Goal: Task Accomplishment & Management: Manage account settings

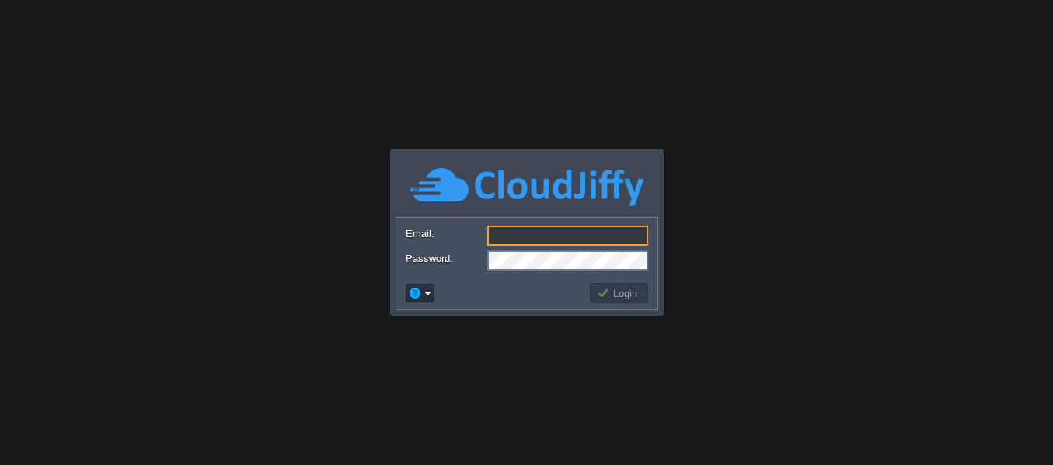
type input "[EMAIL_ADDRESS][DOMAIN_NAME]"
click at [615, 299] on button "Login" at bounding box center [619, 293] width 45 height 14
click at [619, 292] on button "Login" at bounding box center [619, 293] width 45 height 14
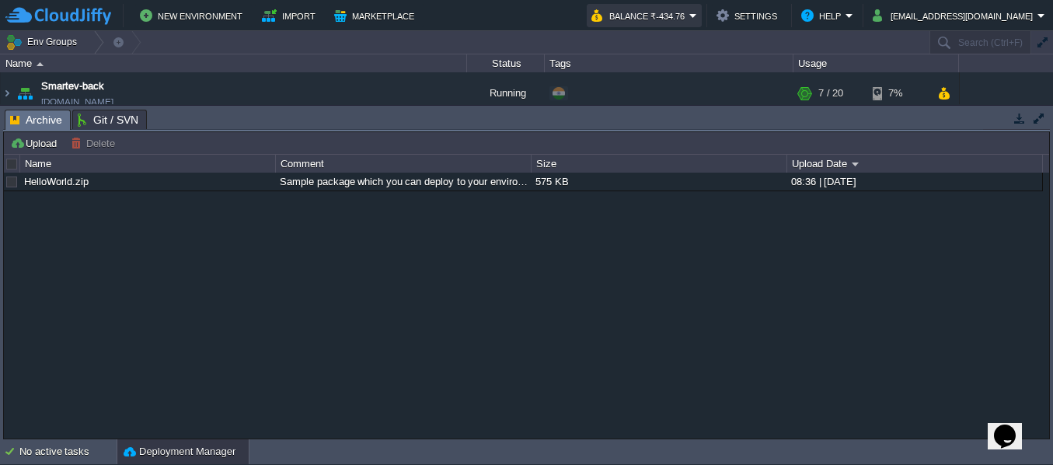
click at [689, 12] on button "Balance ₹-434.76" at bounding box center [640, 15] width 98 height 19
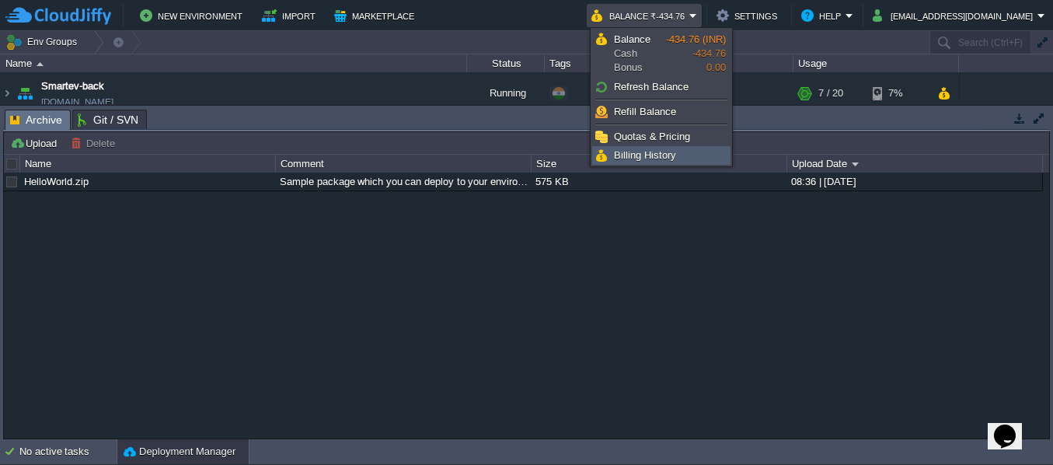
click at [648, 156] on span "Billing History" at bounding box center [645, 155] width 62 height 12
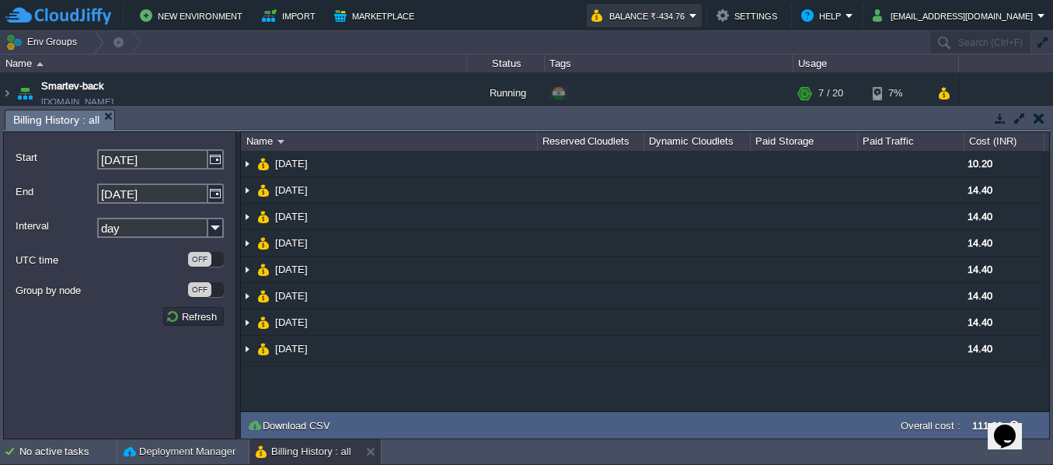
click at [664, 16] on button "Balance ₹-434.76" at bounding box center [640, 15] width 98 height 19
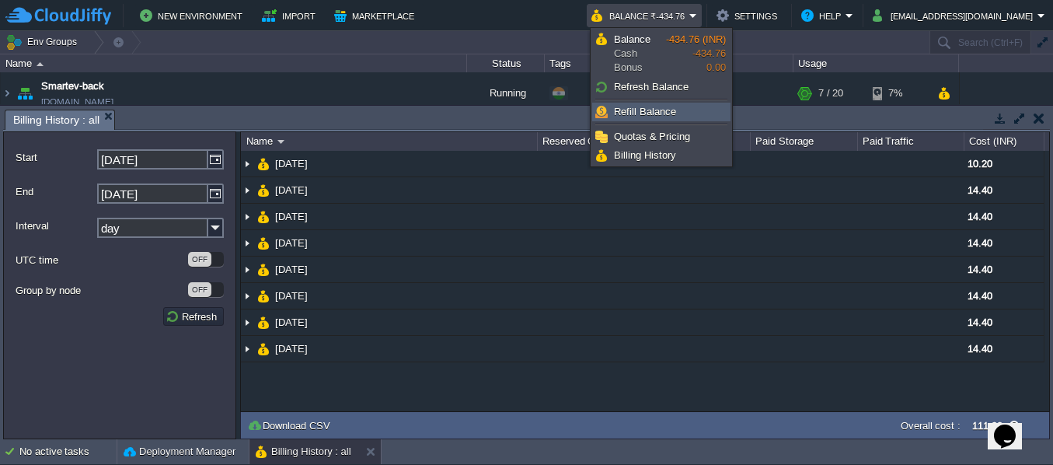
click at [647, 107] on span "Refill Balance" at bounding box center [645, 112] width 62 height 12
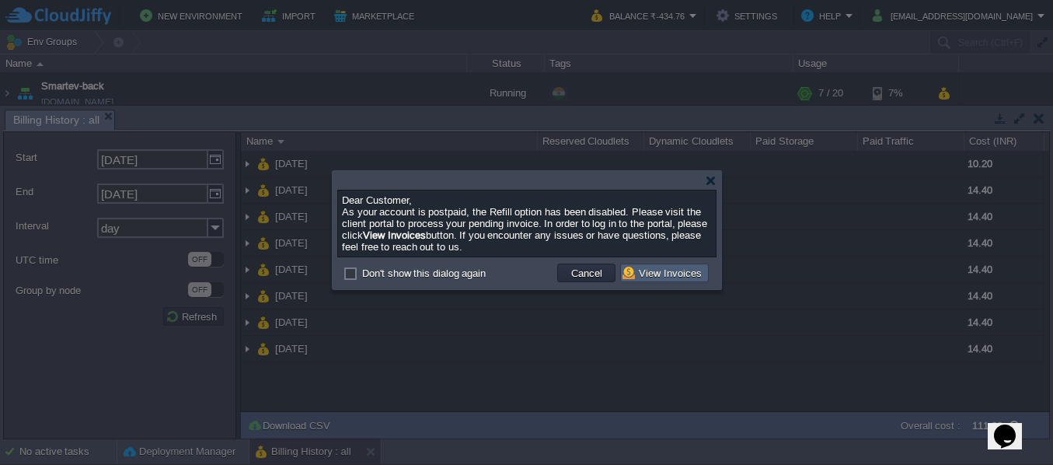
click at [671, 275] on button "View Invoices" at bounding box center [664, 273] width 84 height 14
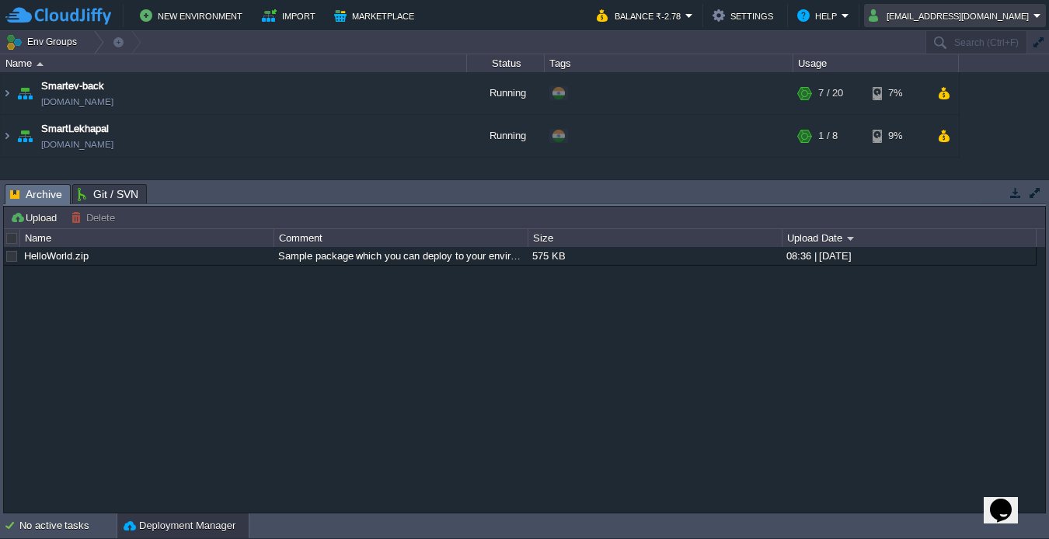
click at [933, 12] on button "[EMAIL_ADDRESS][DOMAIN_NAME]" at bounding box center [951, 15] width 165 height 19
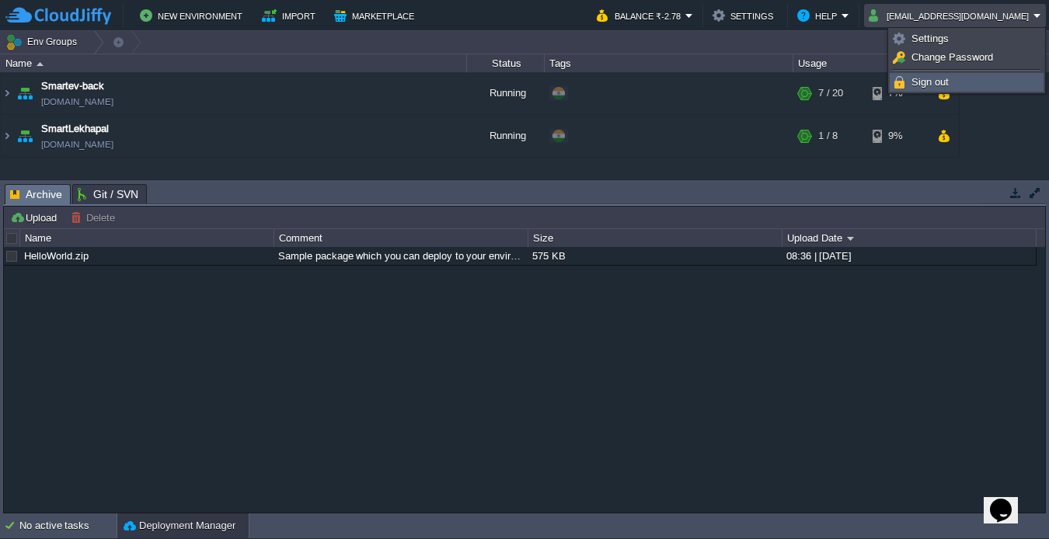
click at [933, 80] on span "Sign out" at bounding box center [930, 82] width 37 height 12
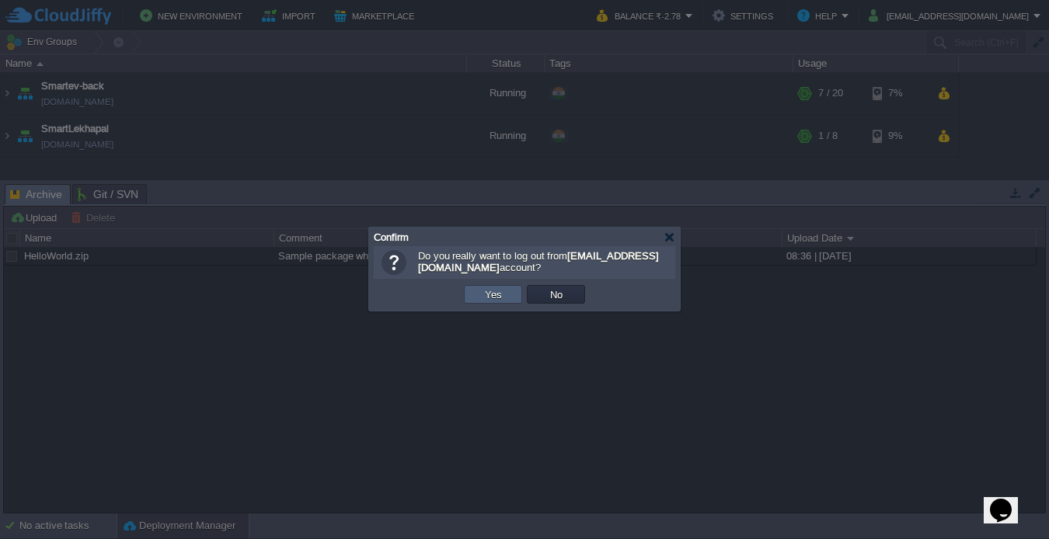
click at [492, 299] on button "Yes" at bounding box center [493, 295] width 26 height 14
